Goal: Task Accomplishment & Management: Manage account settings

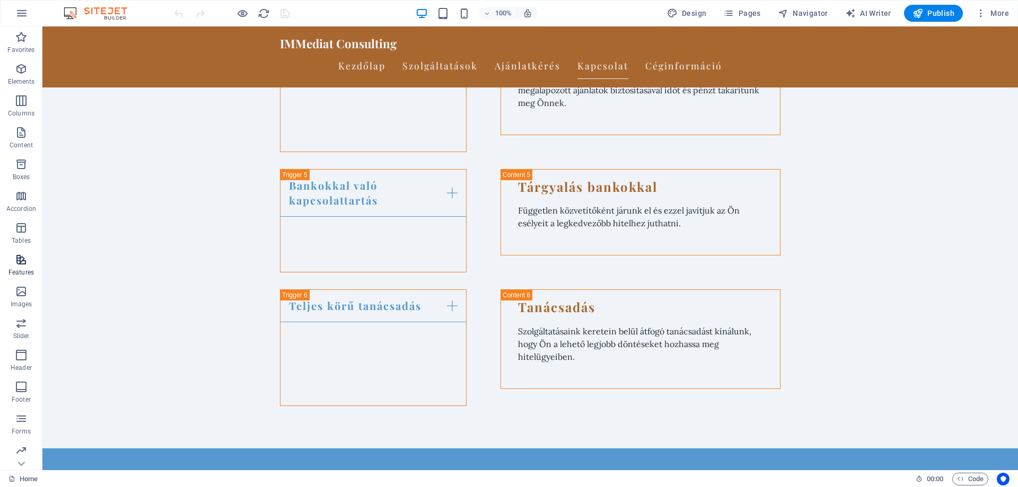
scroll to position [33, 0]
click at [25, 381] on icon "button" at bounding box center [21, 385] width 13 height 13
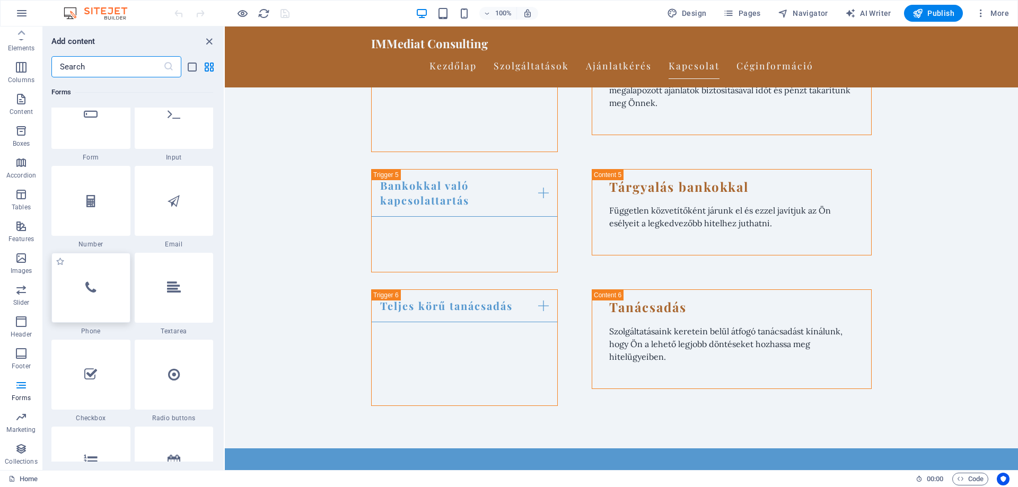
scroll to position [8008, 0]
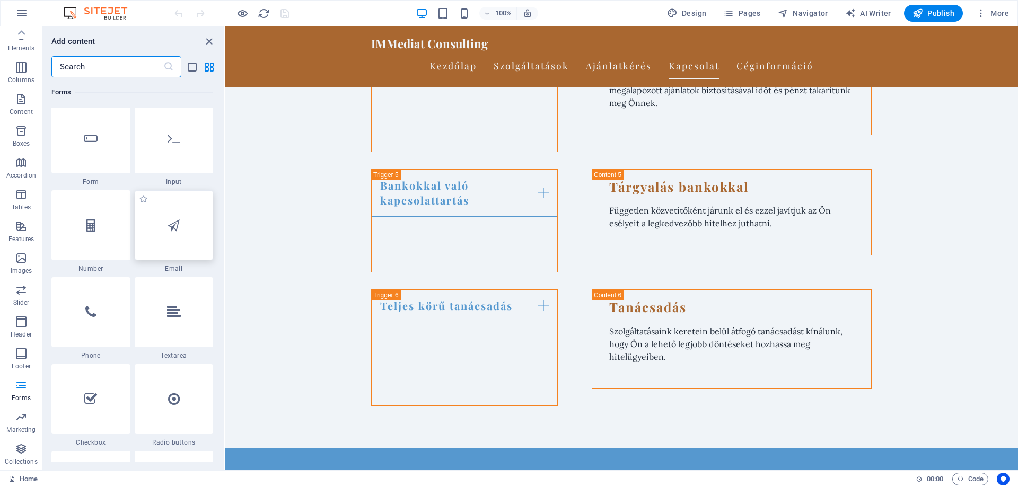
click at [166, 234] on div at bounding box center [174, 225] width 79 height 70
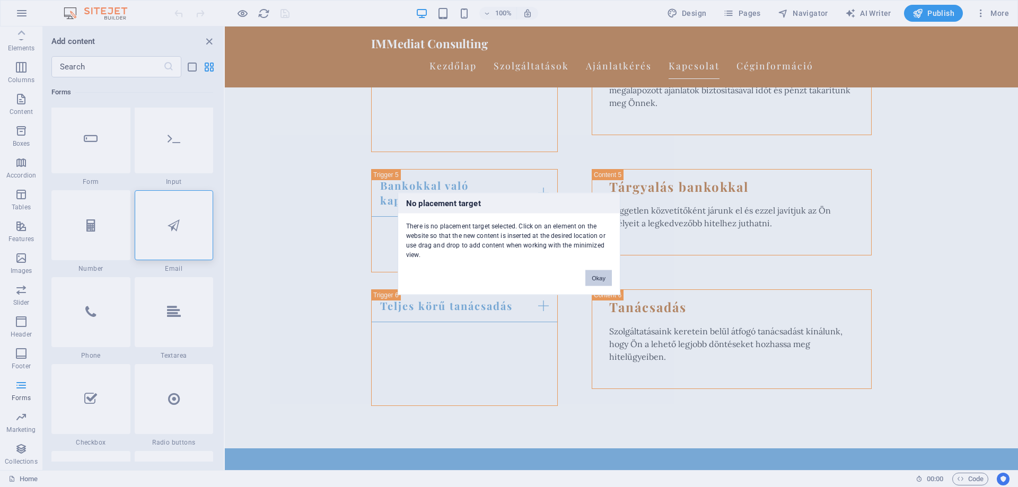
click at [595, 275] on button "Okay" at bounding box center [598, 278] width 27 height 16
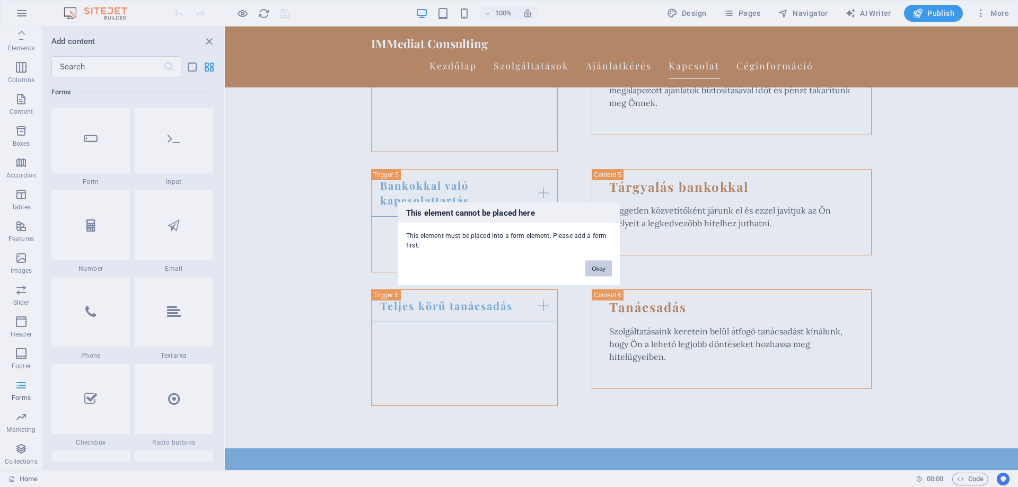
click at [601, 266] on button "Okay" at bounding box center [598, 268] width 27 height 16
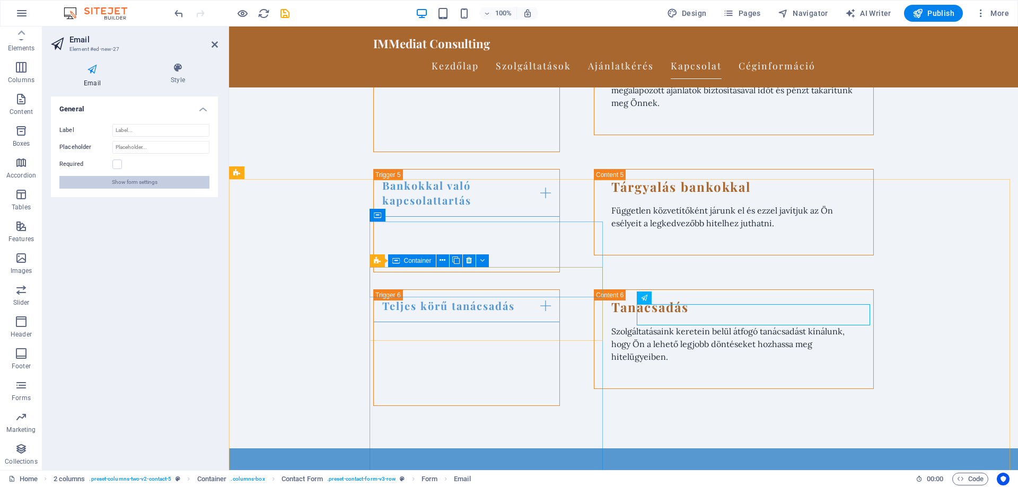
click at [119, 180] on span "Show form settings" at bounding box center [135, 182] width 46 height 13
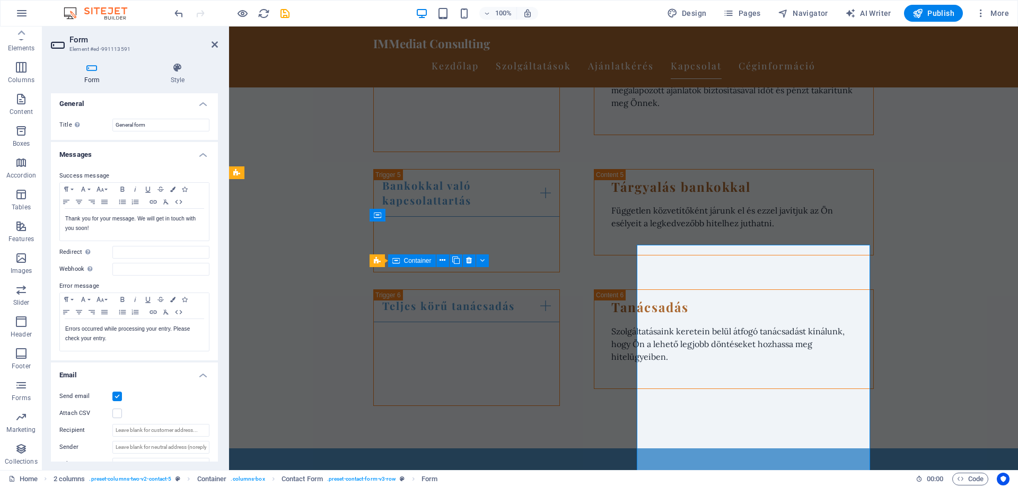
scroll to position [0, 0]
click at [217, 47] on icon at bounding box center [215, 44] width 6 height 8
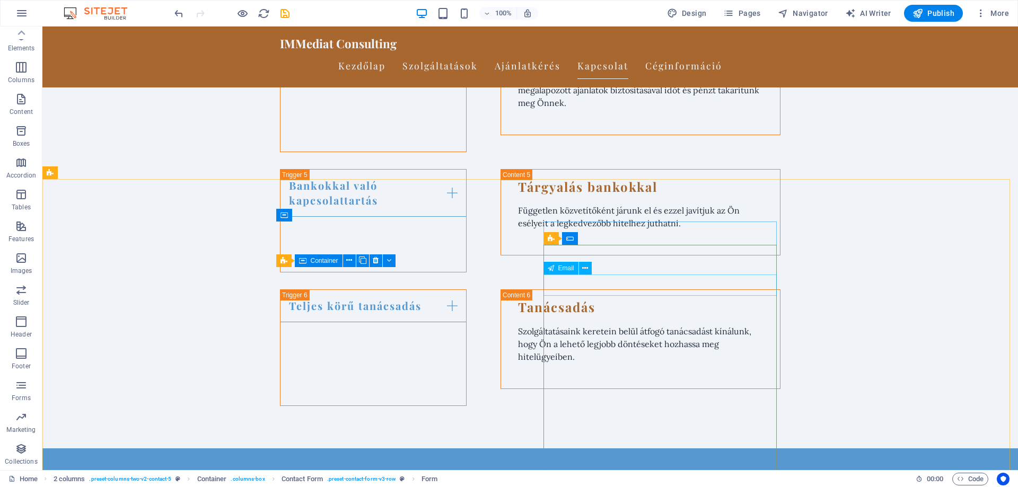
click at [566, 266] on span "Email" at bounding box center [566, 268] width 16 height 6
click at [586, 266] on icon at bounding box center [585, 268] width 6 height 11
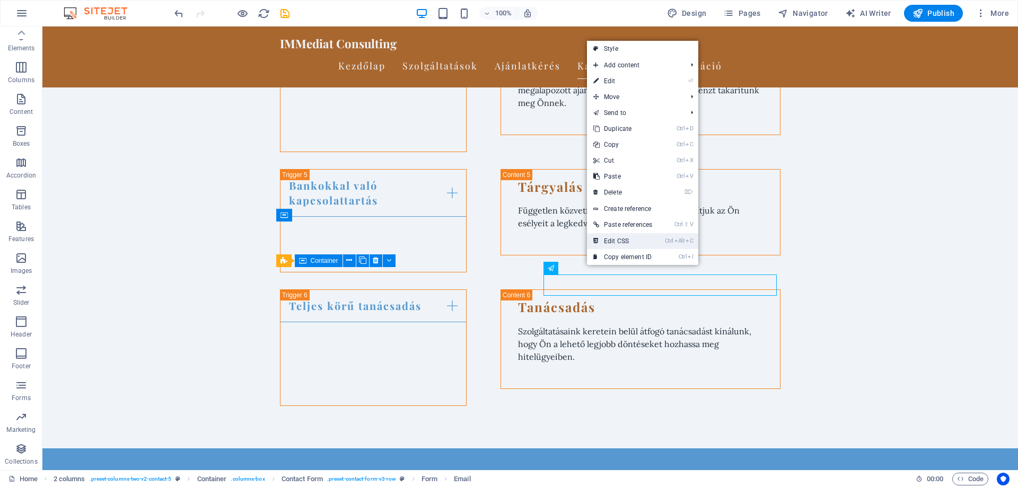
click at [613, 242] on link "Ctrl Alt C Edit CSS" at bounding box center [623, 241] width 72 height 16
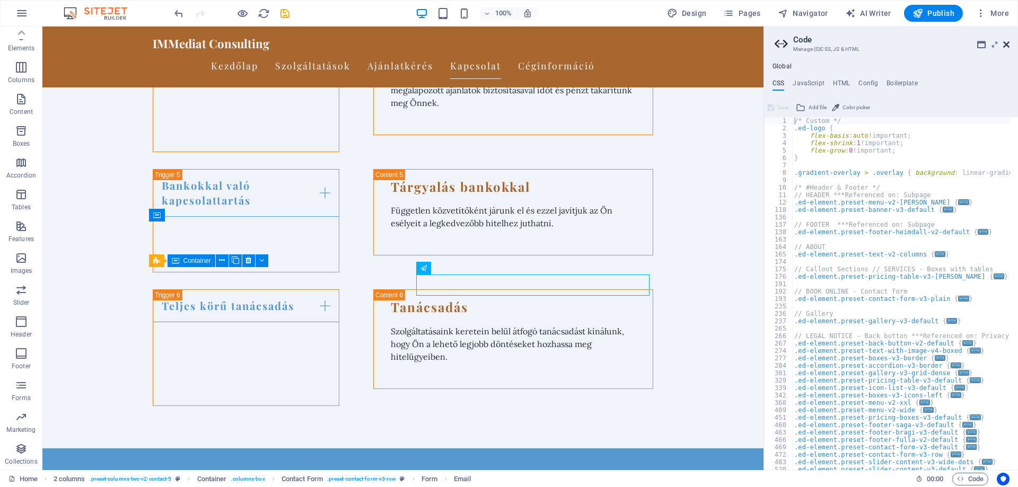
click at [1007, 43] on icon at bounding box center [1006, 44] width 6 height 8
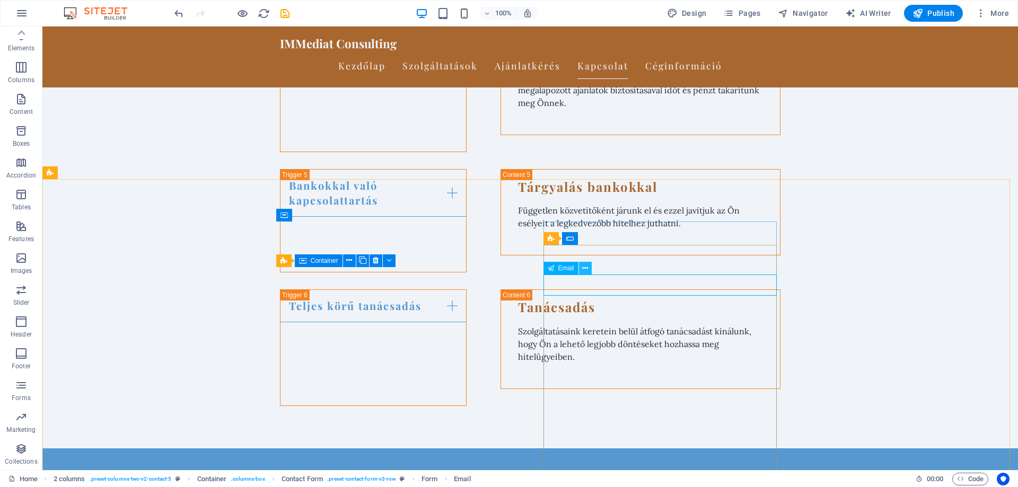
click at [583, 269] on icon at bounding box center [585, 268] width 6 height 11
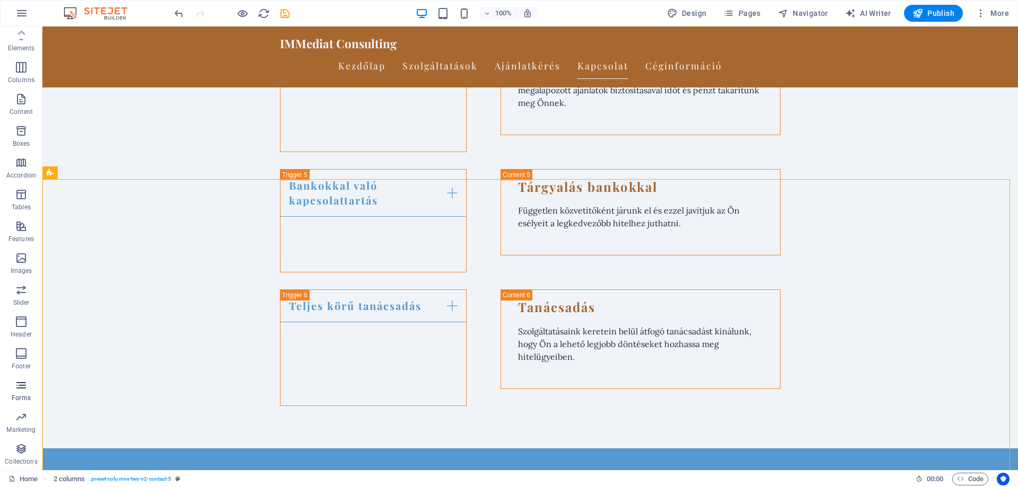
click at [26, 389] on icon "button" at bounding box center [21, 385] width 13 height 13
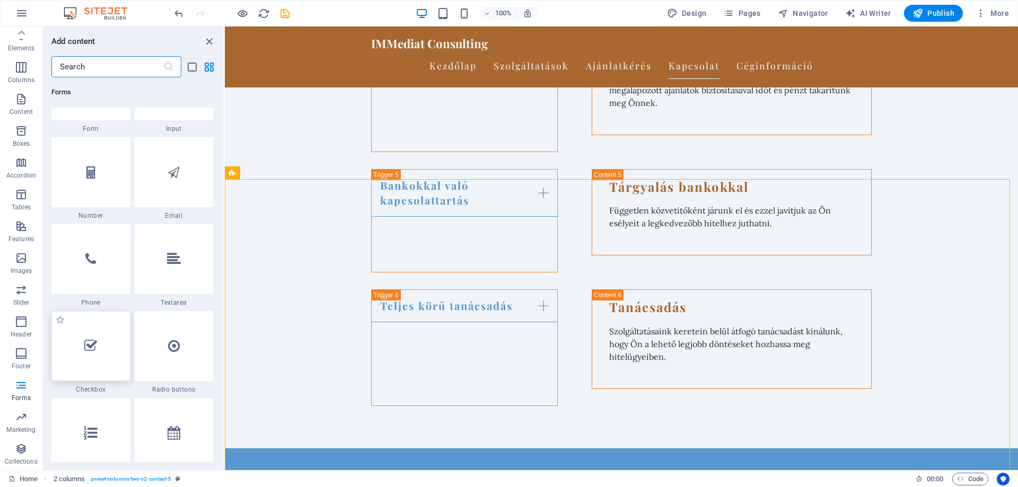
scroll to position [7955, 0]
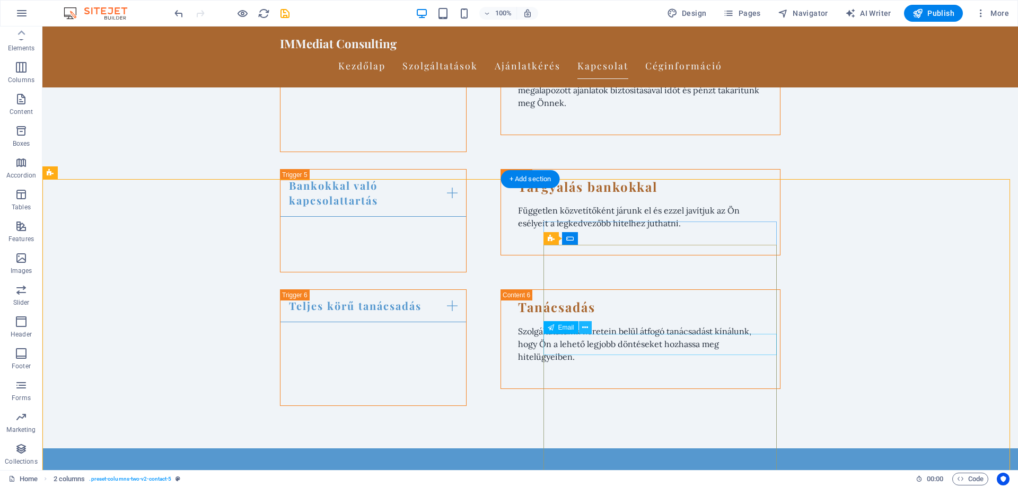
type input "Telefon"
click at [585, 326] on icon at bounding box center [585, 327] width 6 height 11
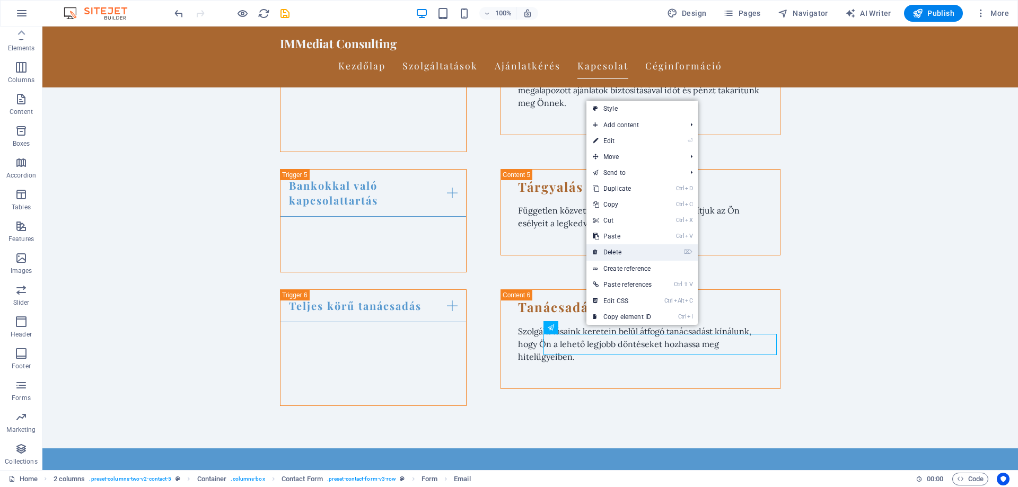
click at [623, 251] on link "⌦ Delete" at bounding box center [623, 252] width 72 height 16
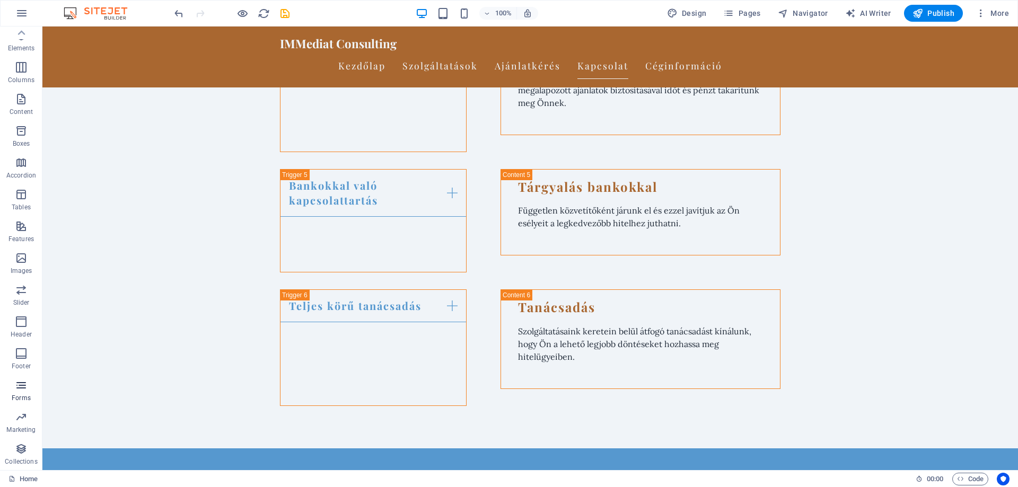
click at [23, 388] on icon "button" at bounding box center [21, 385] width 13 height 13
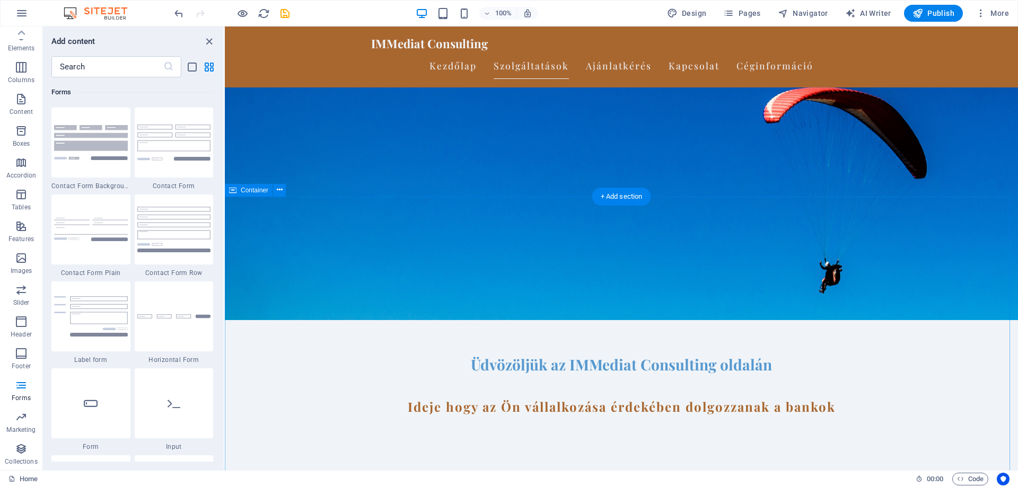
scroll to position [159, 0]
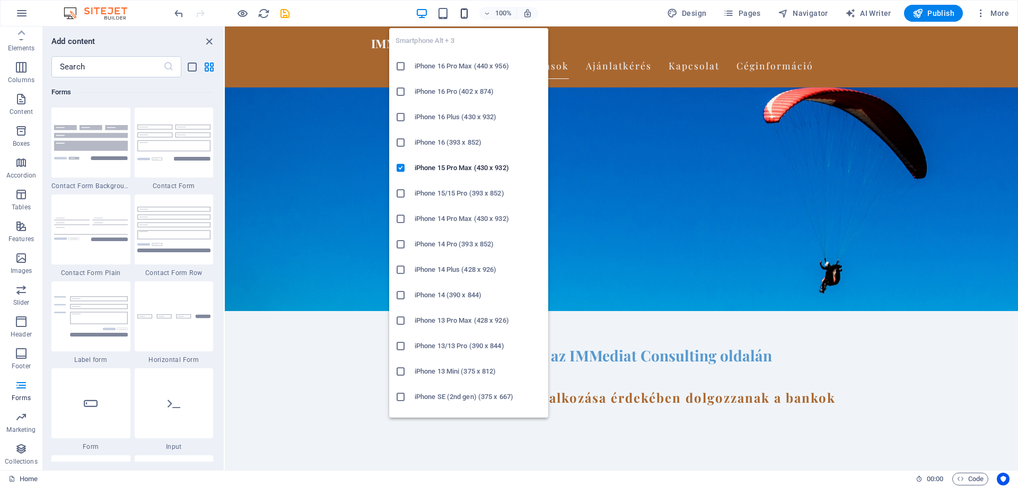
click at [460, 11] on icon "button" at bounding box center [464, 13] width 12 height 12
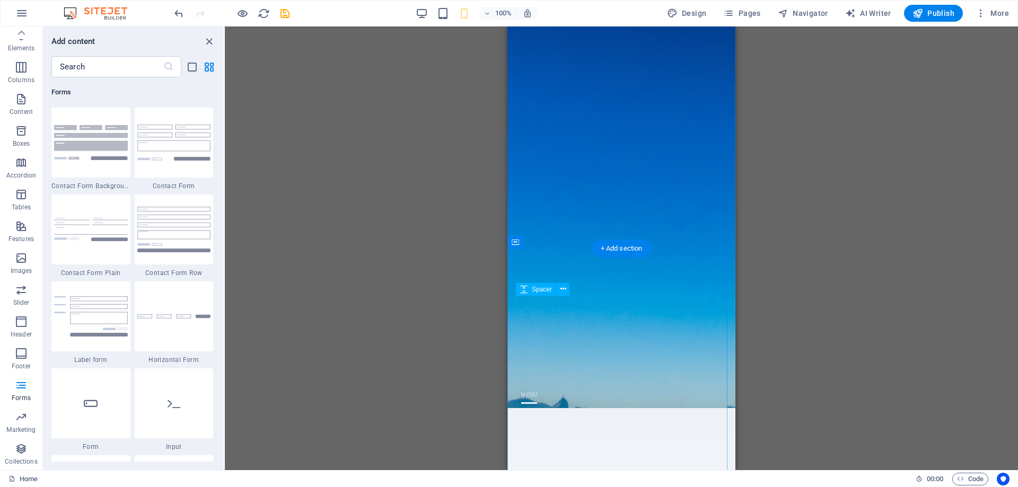
scroll to position [0, 0]
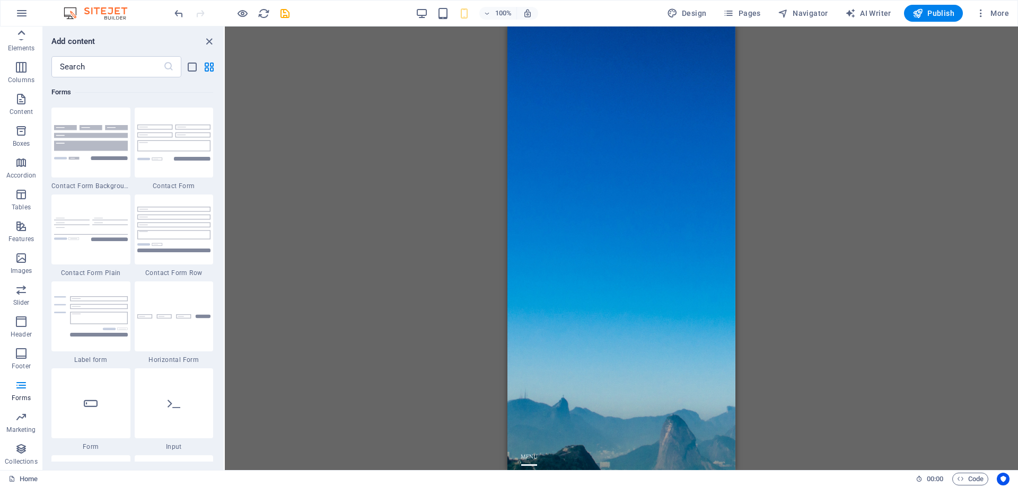
click at [21, 31] on icon at bounding box center [21, 32] width 7 height 5
click at [21, 31] on icon "button" at bounding box center [21, 37] width 13 height 13
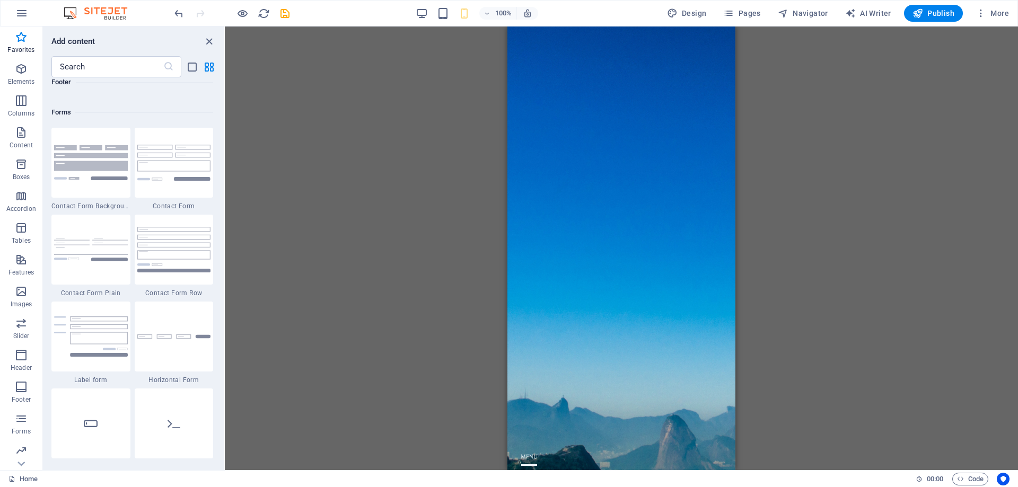
click at [21, 31] on icon "button" at bounding box center [21, 37] width 13 height 13
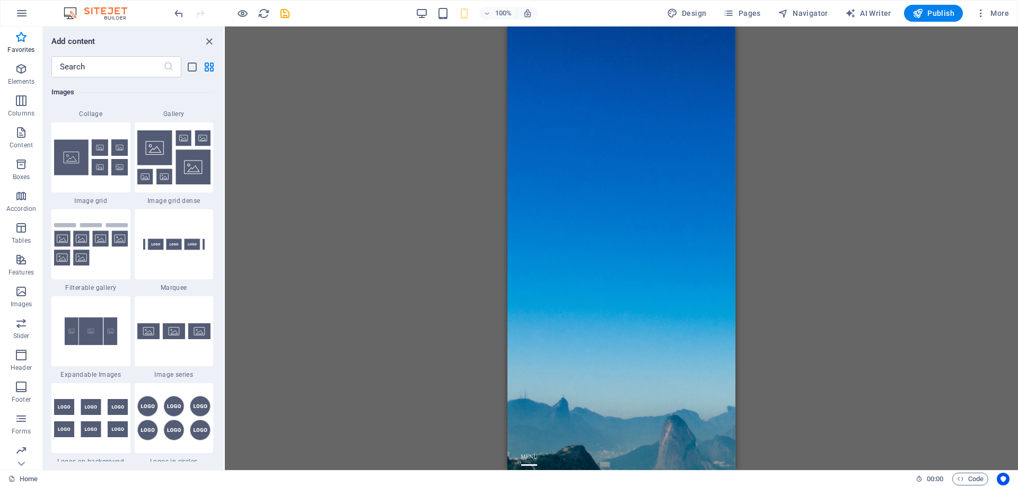
click at [21, 31] on icon "button" at bounding box center [21, 37] width 13 height 13
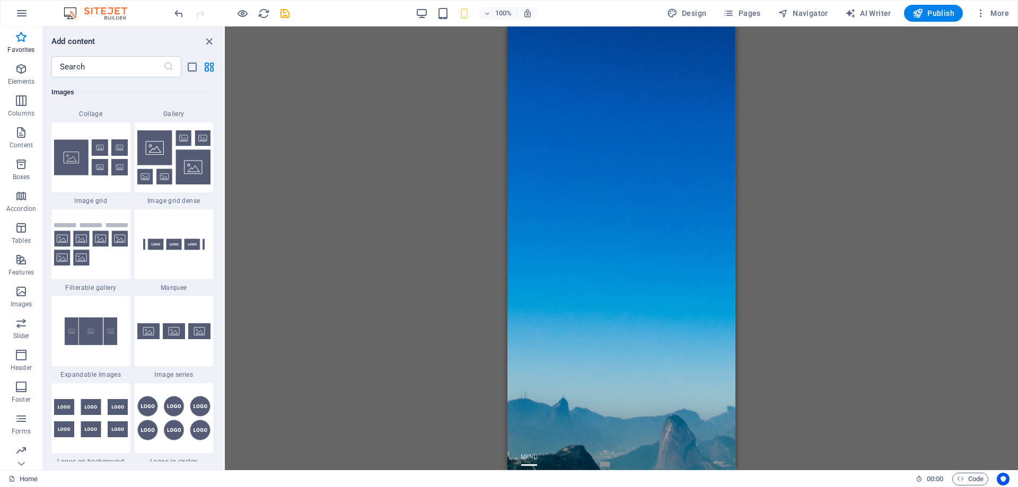
scroll to position [5465, 0]
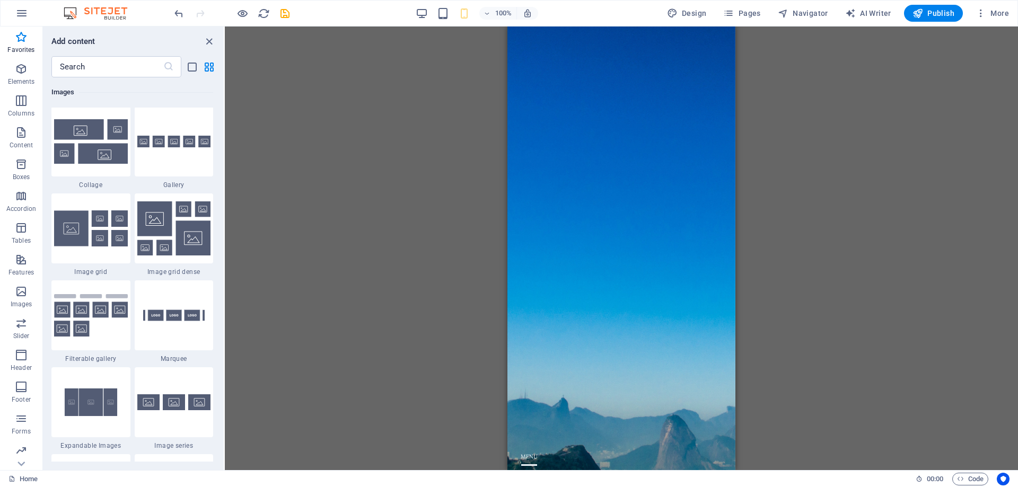
click at [21, 31] on icon "button" at bounding box center [21, 37] width 13 height 13
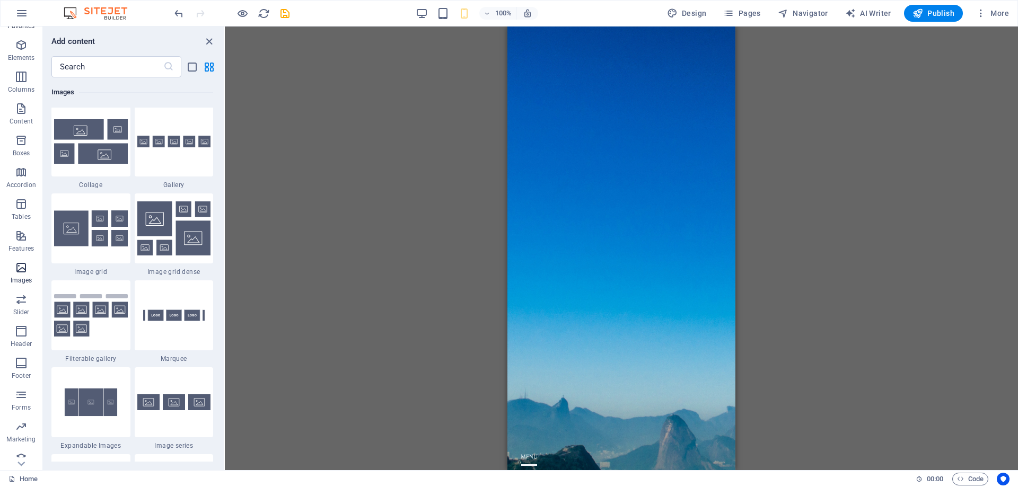
scroll to position [33, 0]
click at [20, 19] on icon "button" at bounding box center [21, 13] width 13 height 13
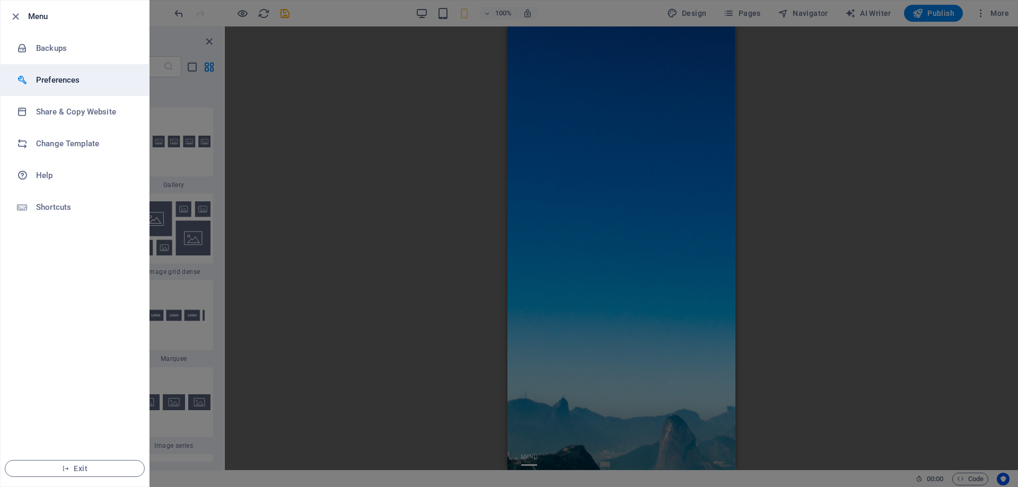
click at [62, 82] on h6 "Preferences" at bounding box center [85, 80] width 98 height 13
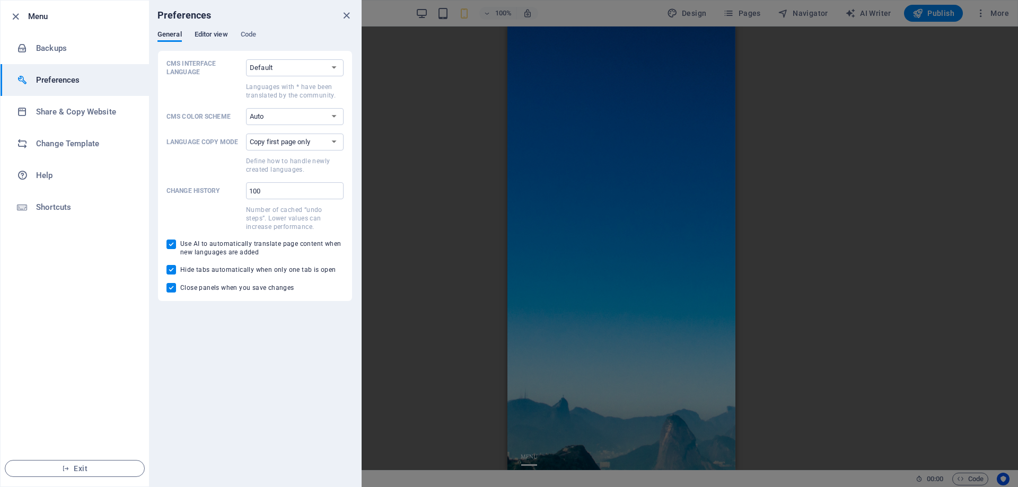
click at [213, 33] on span "Editor view" at bounding box center [211, 35] width 33 height 15
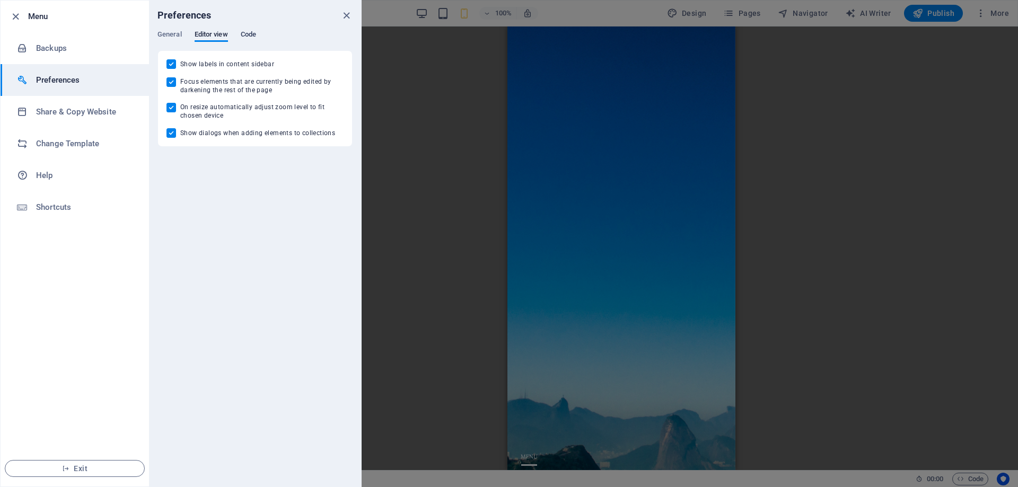
click at [248, 34] on span "Code" at bounding box center [248, 35] width 15 height 15
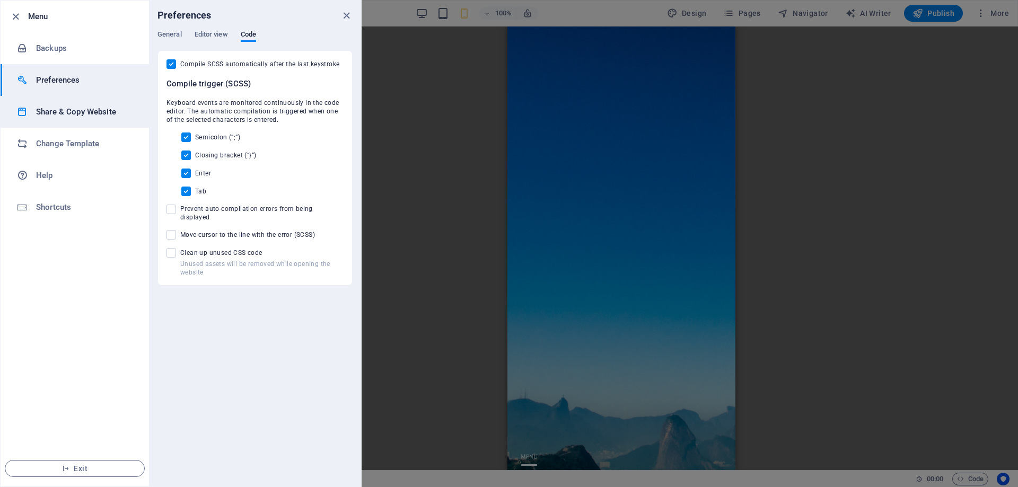
click at [56, 110] on h6 "Share & Copy Website" at bounding box center [85, 112] width 98 height 13
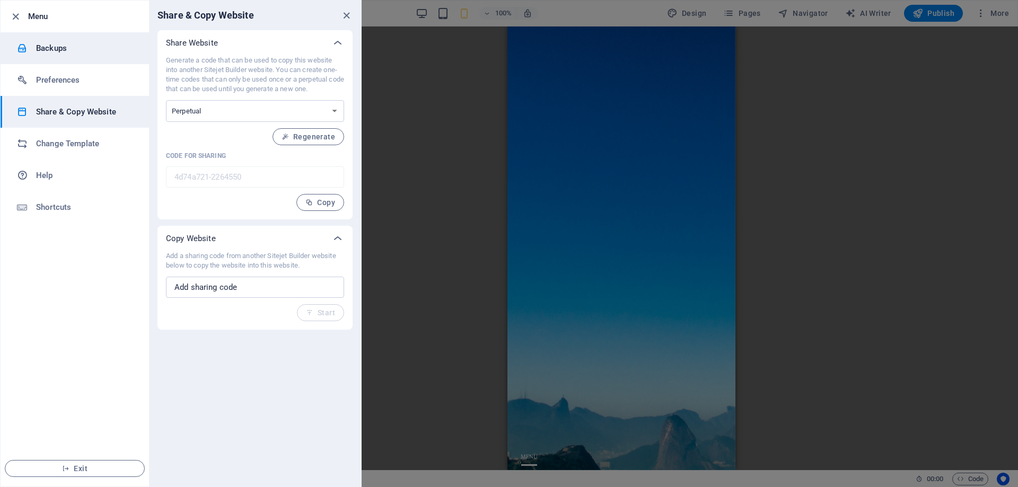
click at [58, 56] on li "Backups" at bounding box center [75, 48] width 148 height 32
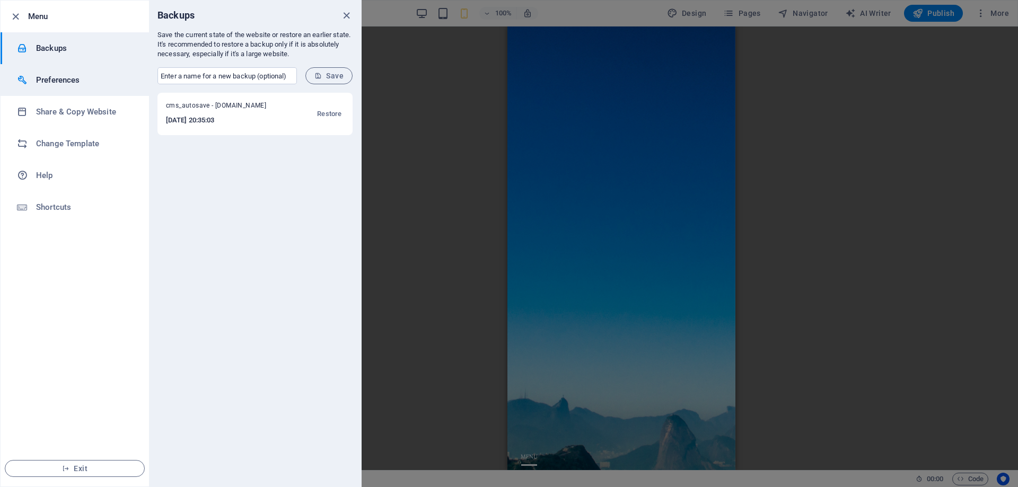
click at [55, 74] on h6 "Preferences" at bounding box center [85, 80] width 98 height 13
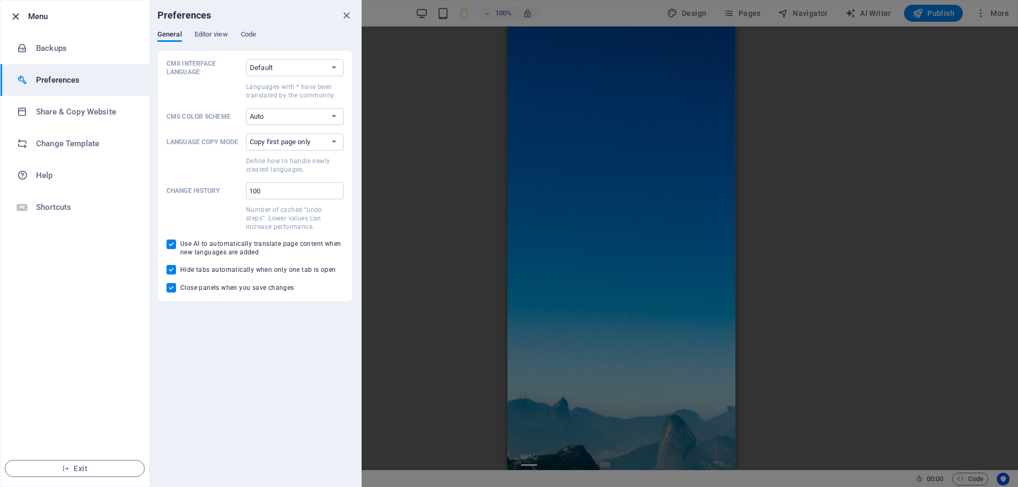
click at [11, 13] on icon "button" at bounding box center [16, 17] width 12 height 12
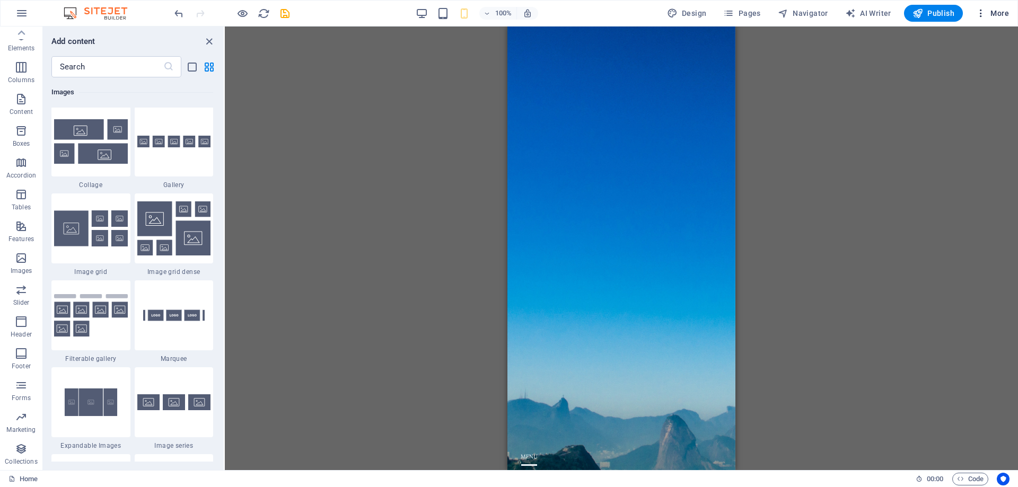
click at [986, 11] on icon "button" at bounding box center [981, 13] width 11 height 11
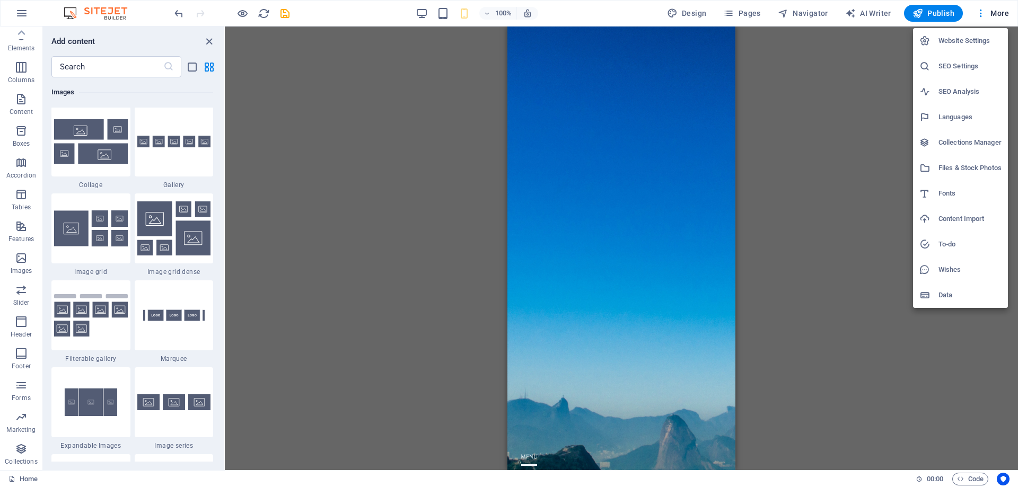
click at [957, 40] on h6 "Website Settings" at bounding box center [970, 40] width 63 height 13
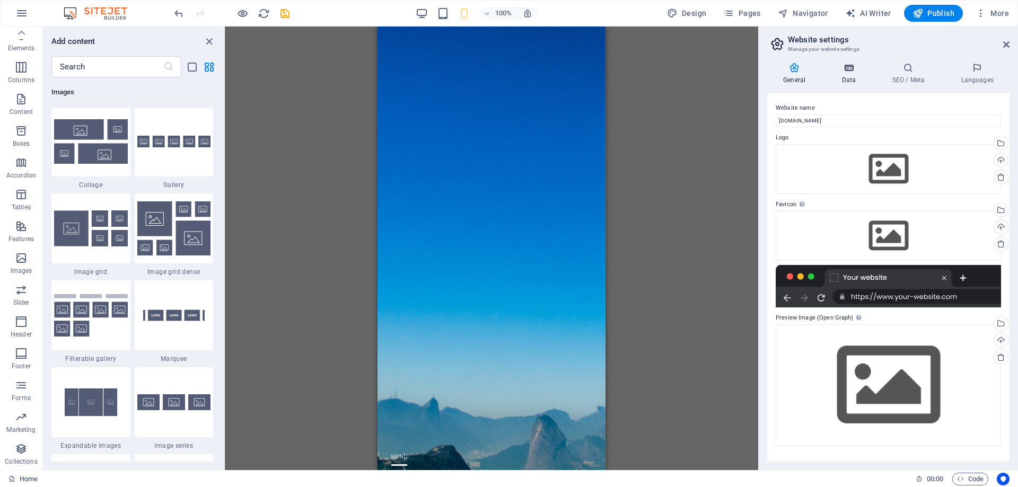
click at [846, 76] on h4 "Data" at bounding box center [851, 74] width 50 height 22
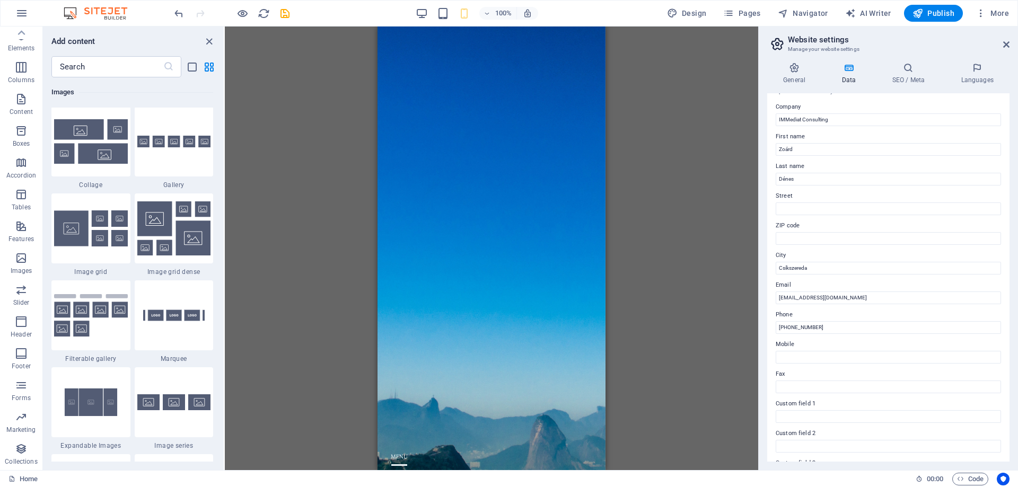
scroll to position [0, 0]
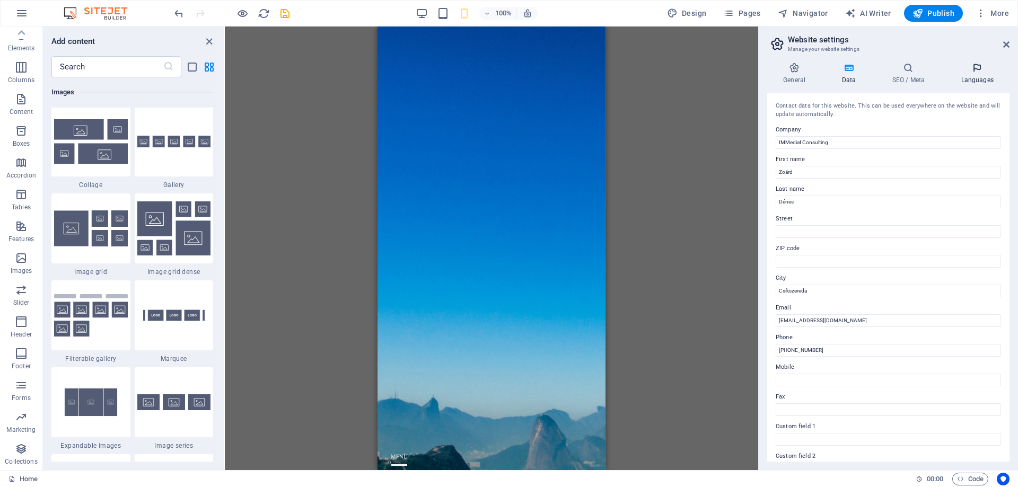
click at [972, 69] on icon at bounding box center [977, 68] width 65 height 11
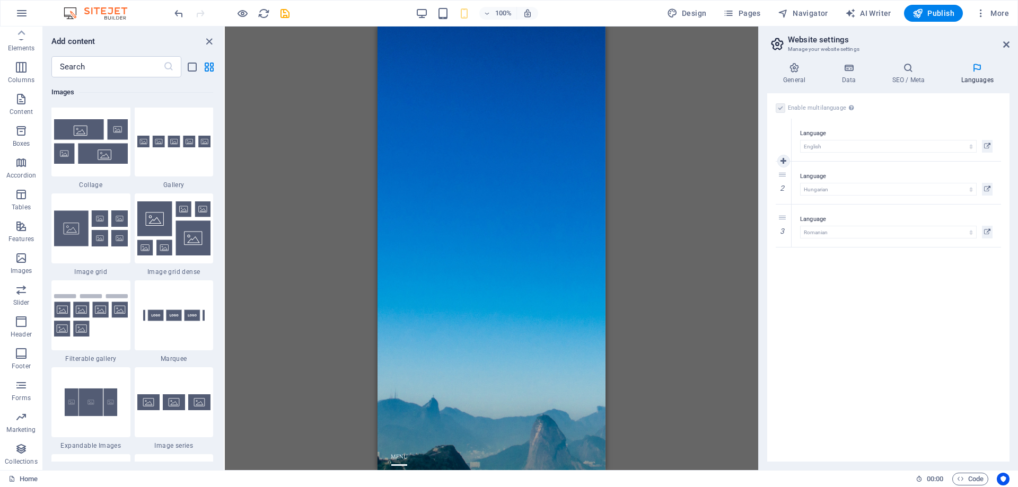
click at [821, 132] on label "Language" at bounding box center [896, 133] width 193 height 13
click at [987, 146] on icon at bounding box center [987, 146] width 6 height 13
